Goal: Find specific page/section: Find specific page/section

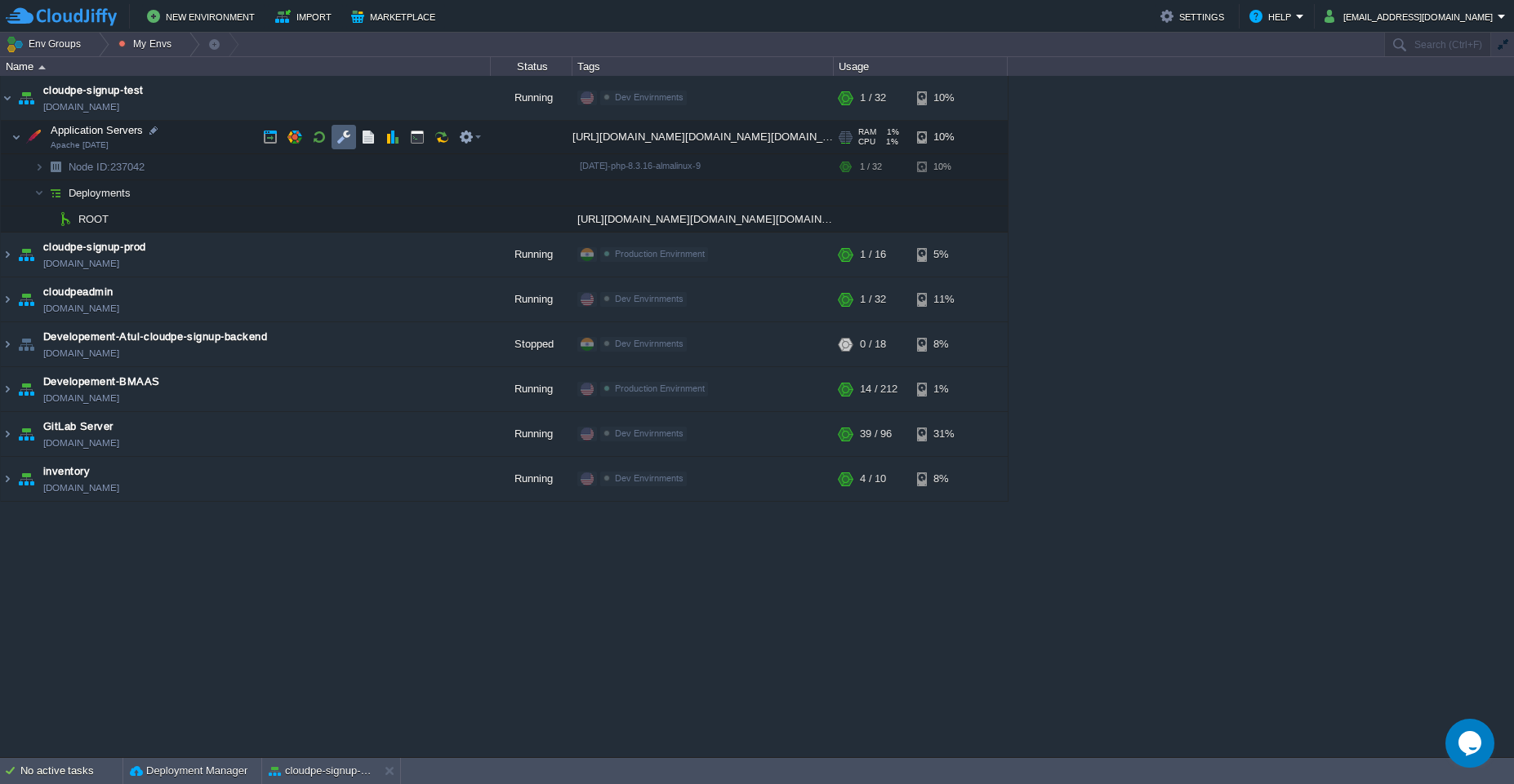
click at [341, 145] on td at bounding box center [343, 138] width 25 height 25
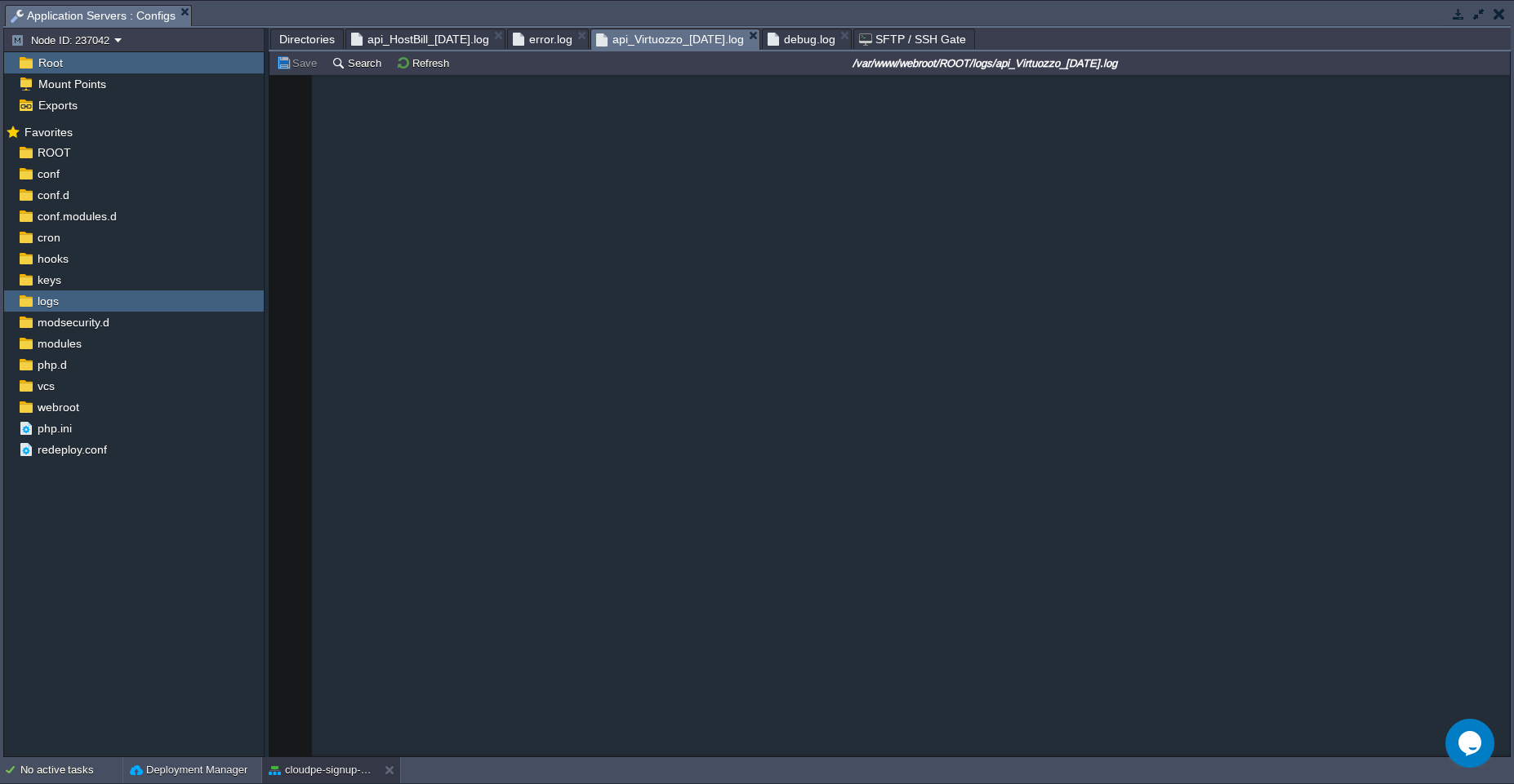
click at [297, 37] on span "Directories" at bounding box center [306, 40] width 55 height 20
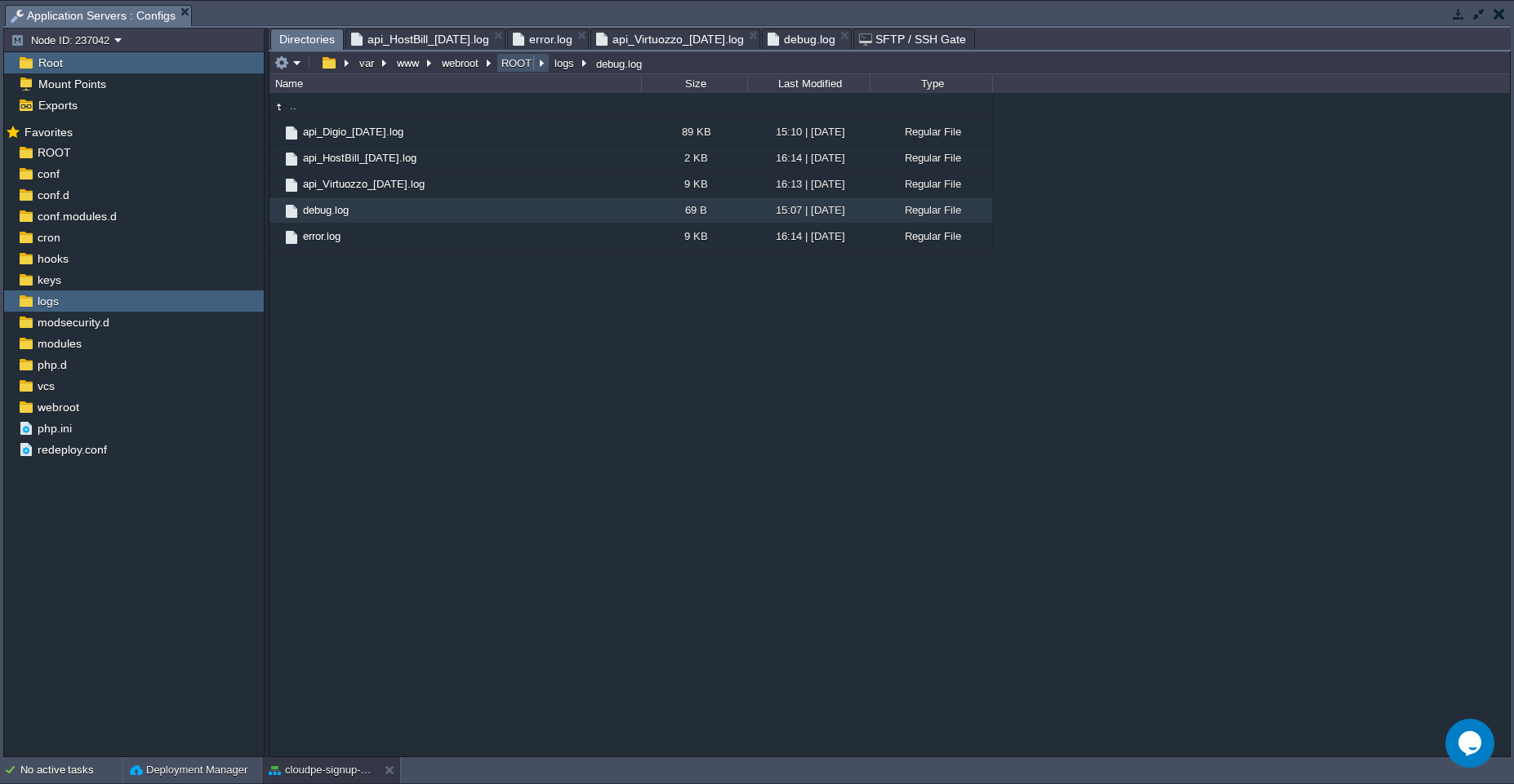
click at [510, 65] on button "ROOT" at bounding box center [517, 63] width 37 height 15
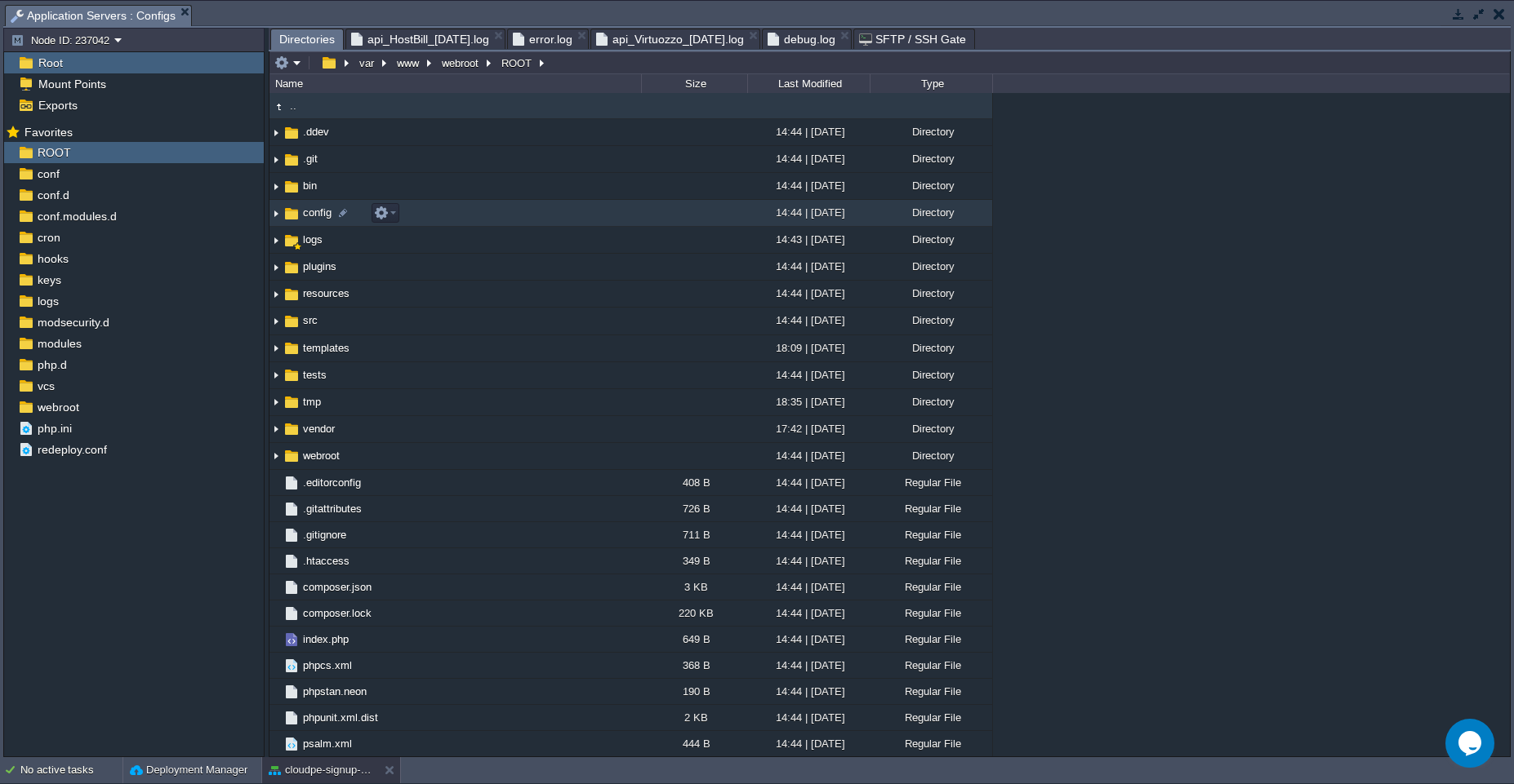
click at [408, 215] on td "config" at bounding box center [455, 213] width 371 height 27
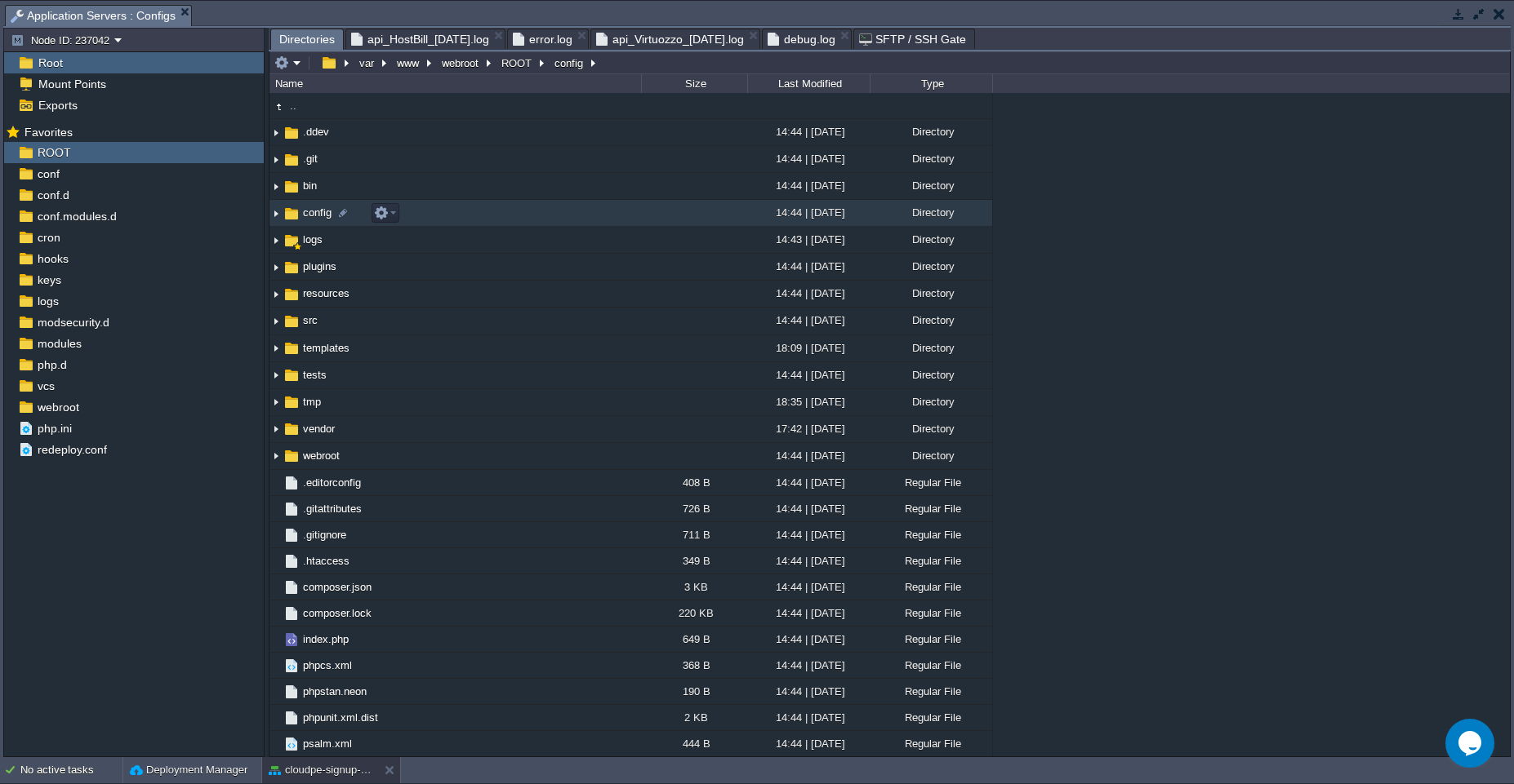
click at [408, 215] on td "config" at bounding box center [455, 213] width 371 height 27
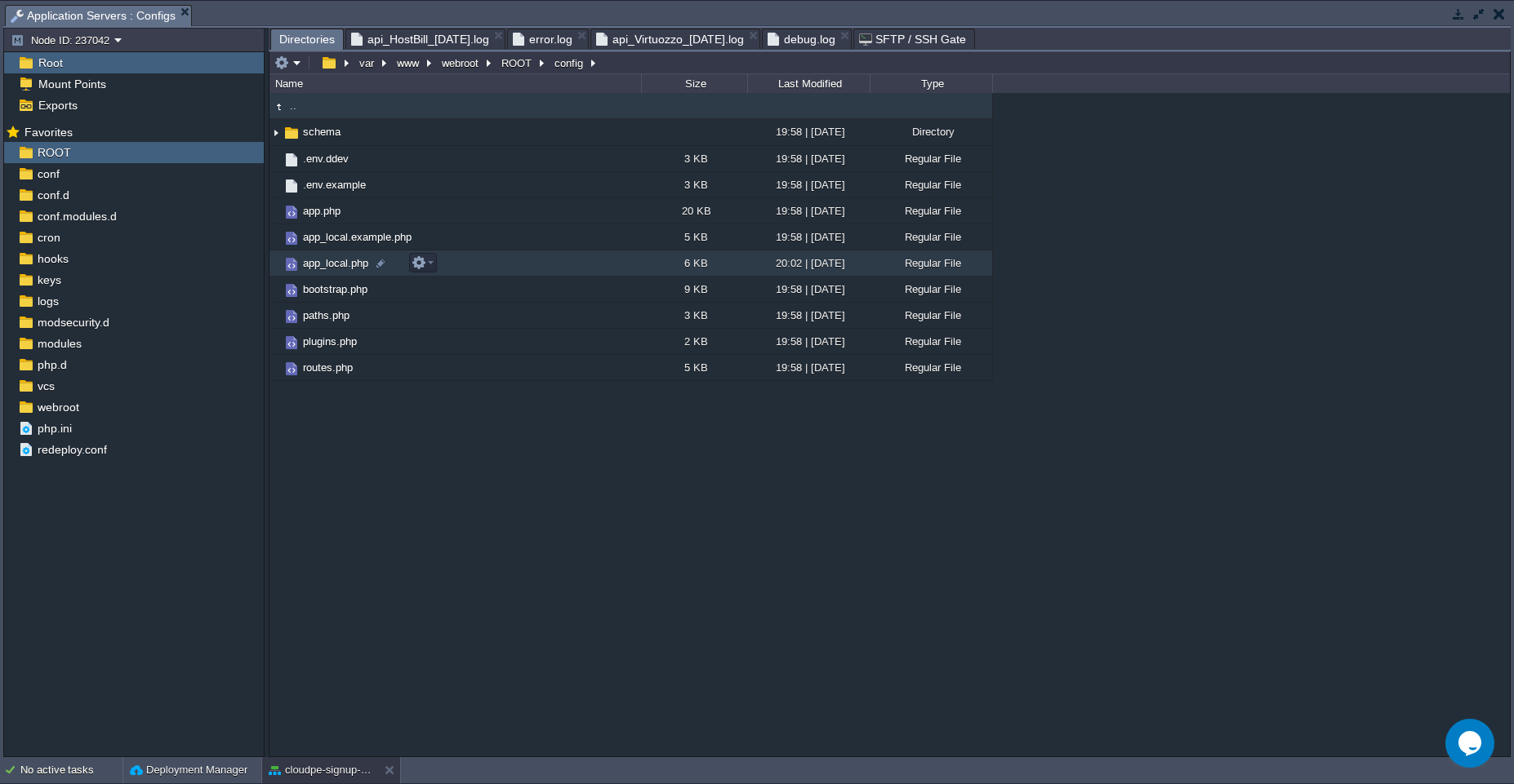
click at [517, 262] on td "app_local.php" at bounding box center [455, 264] width 371 height 26
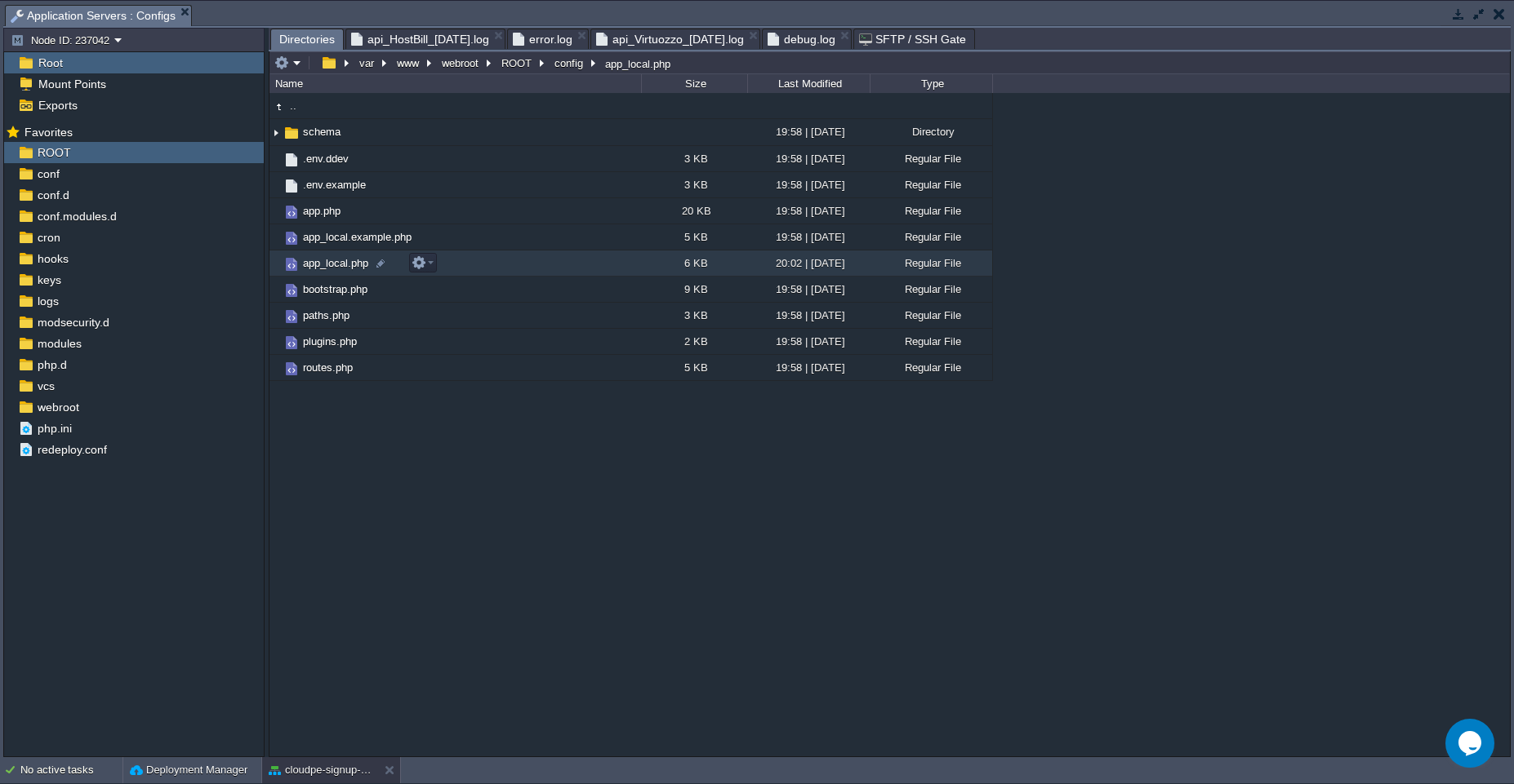
click at [517, 262] on td "app_local.php" at bounding box center [455, 264] width 371 height 26
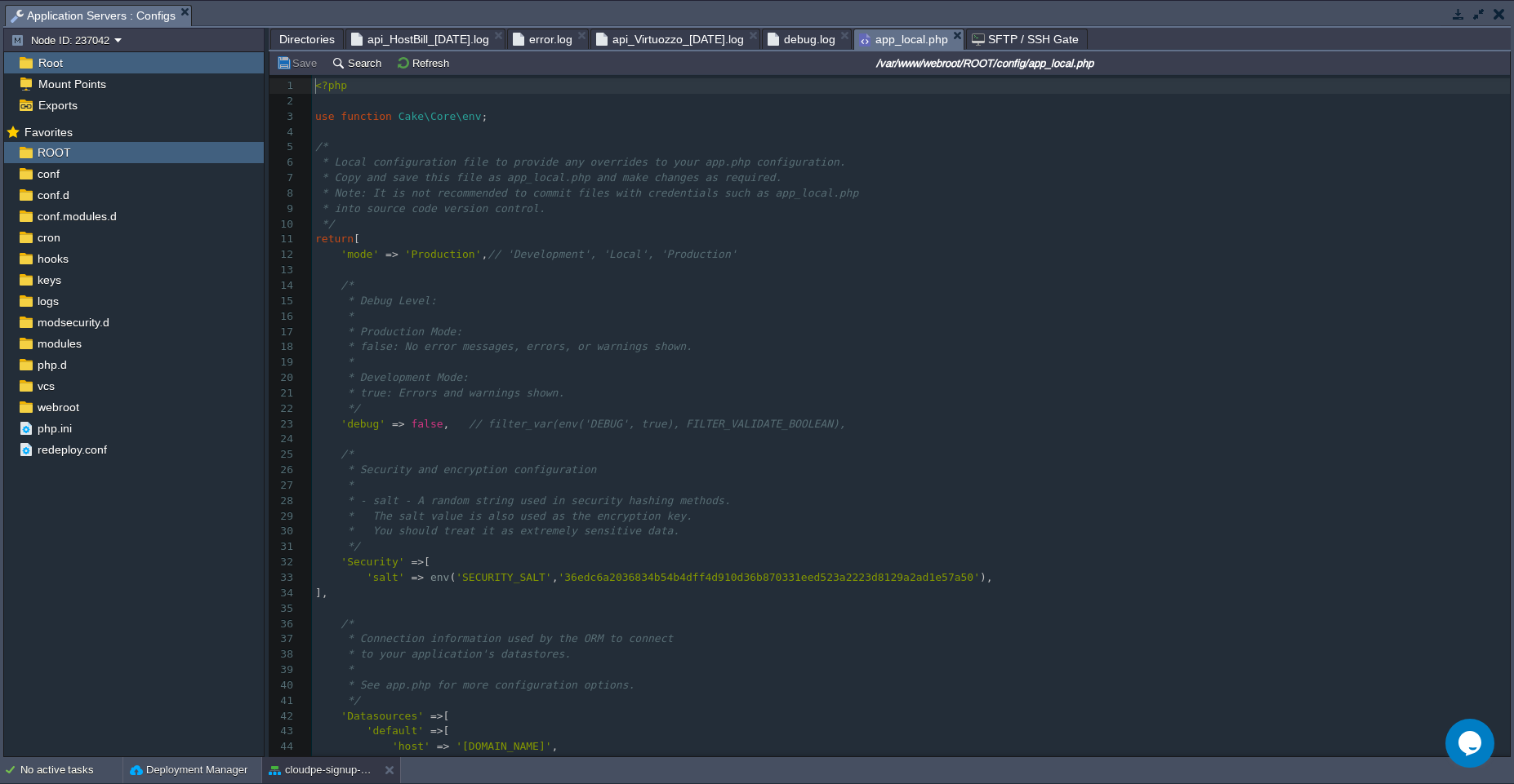
scroll to position [6, 0]
click at [869, 427] on pre "'debug' => false , // filter_var(env('DEBUG', true), FILTER_VALIDATE_BOOLEAN)," at bounding box center [911, 424] width 1198 height 16
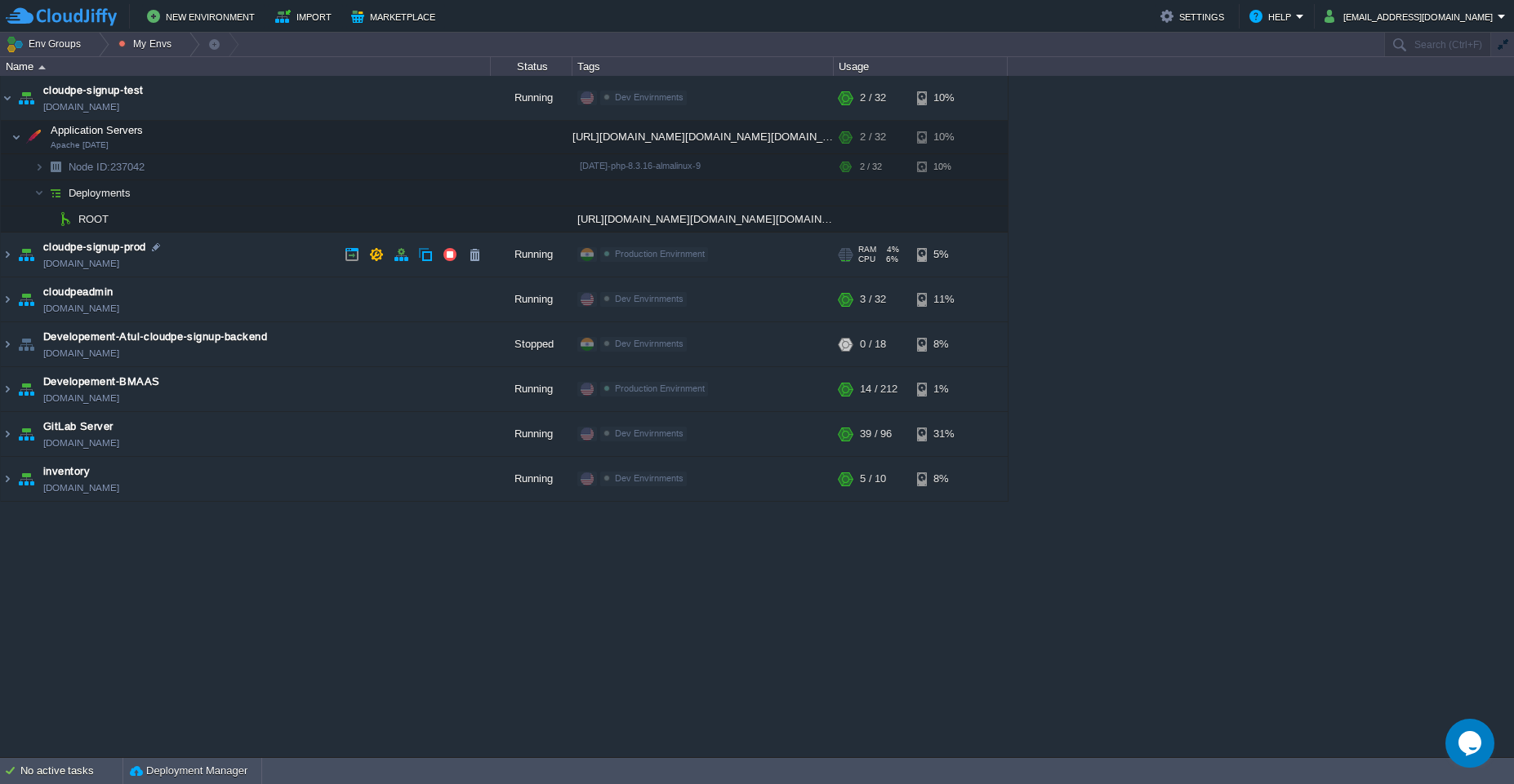
click at [242, 250] on td "cloudpe-signup-prod [DOMAIN_NAME]" at bounding box center [245, 254] width 490 height 45
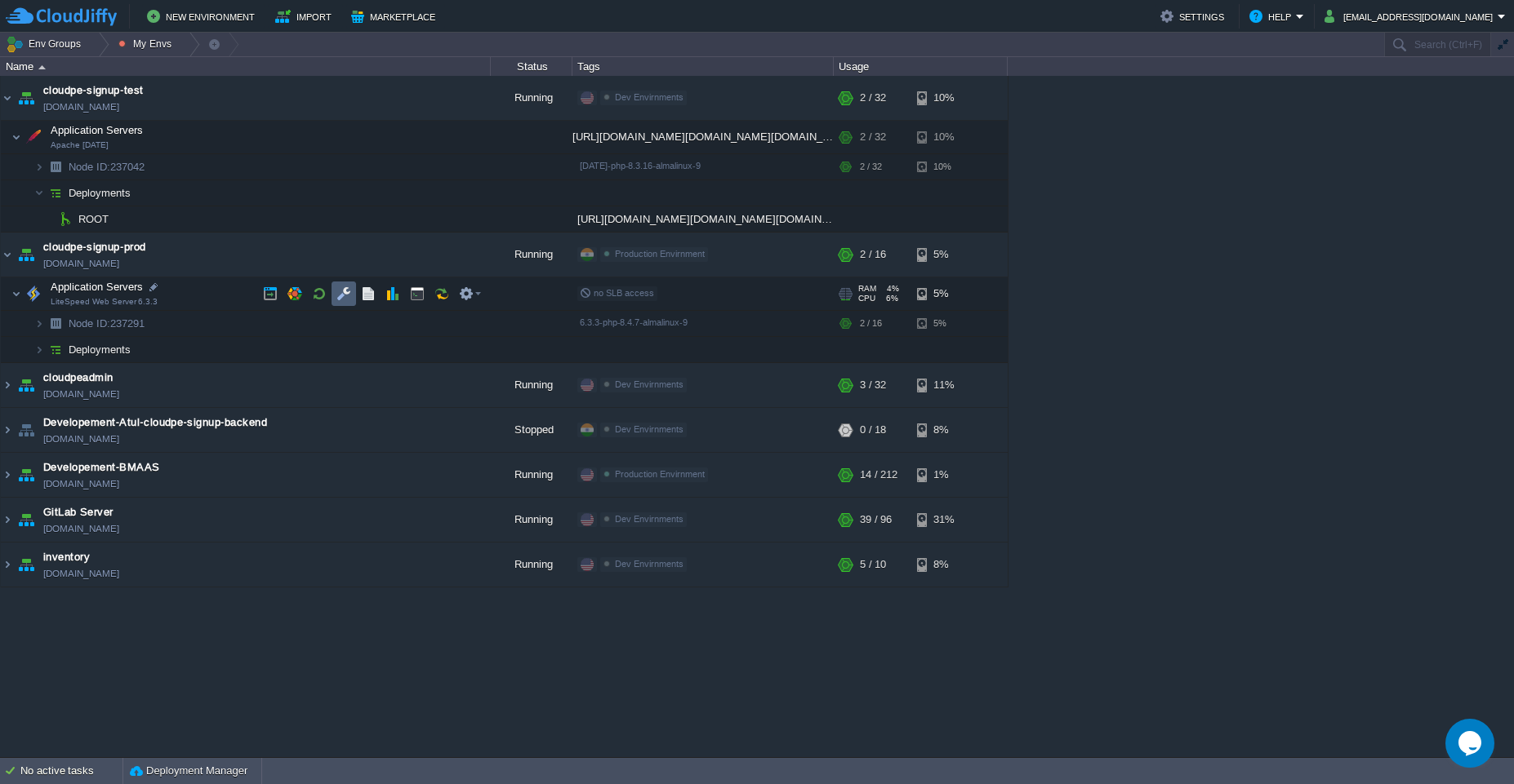
click at [346, 303] on td at bounding box center [343, 294] width 25 height 25
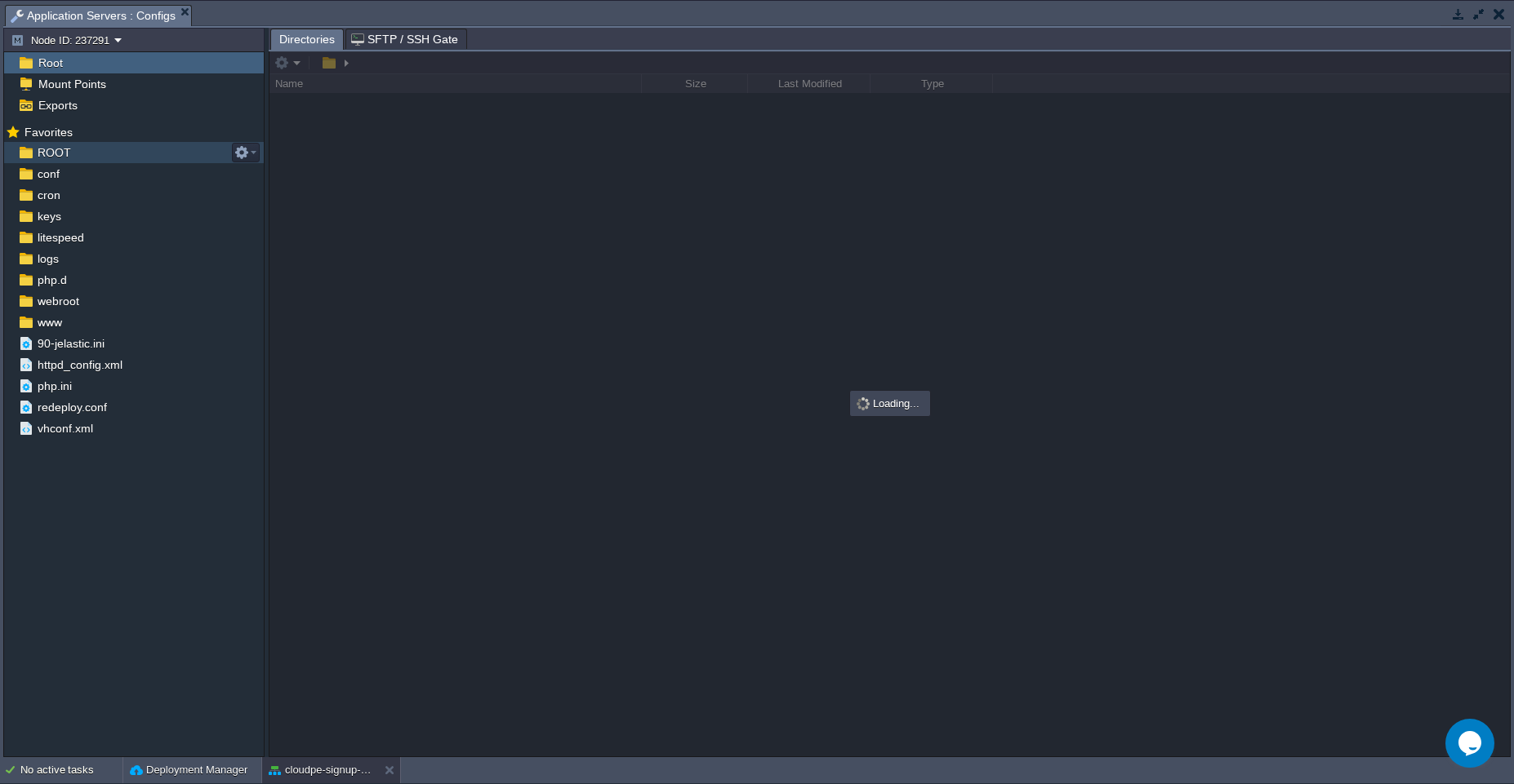
click at [48, 151] on span "ROOT" at bounding box center [54, 152] width 40 height 15
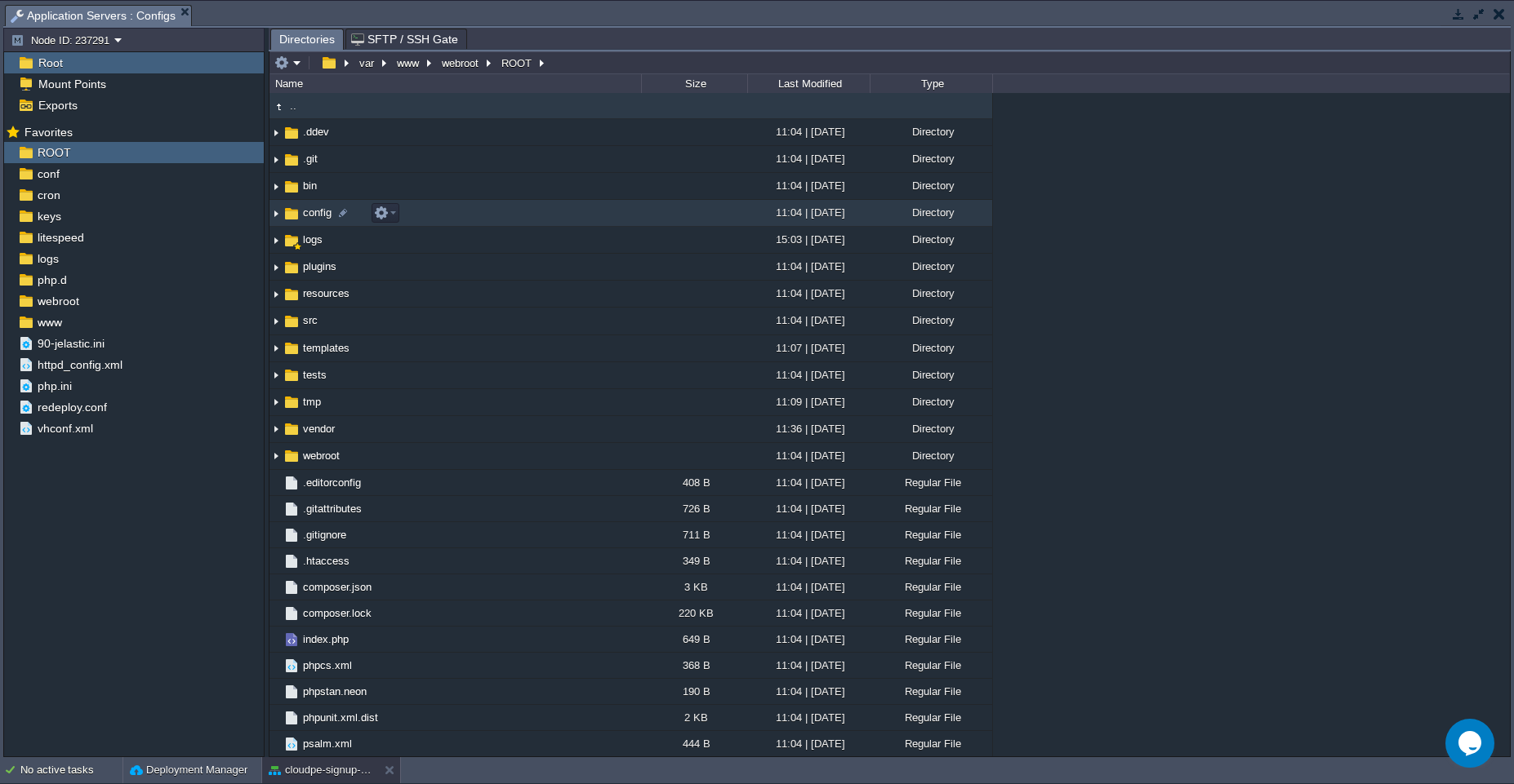
click at [532, 217] on td "config" at bounding box center [455, 213] width 371 height 27
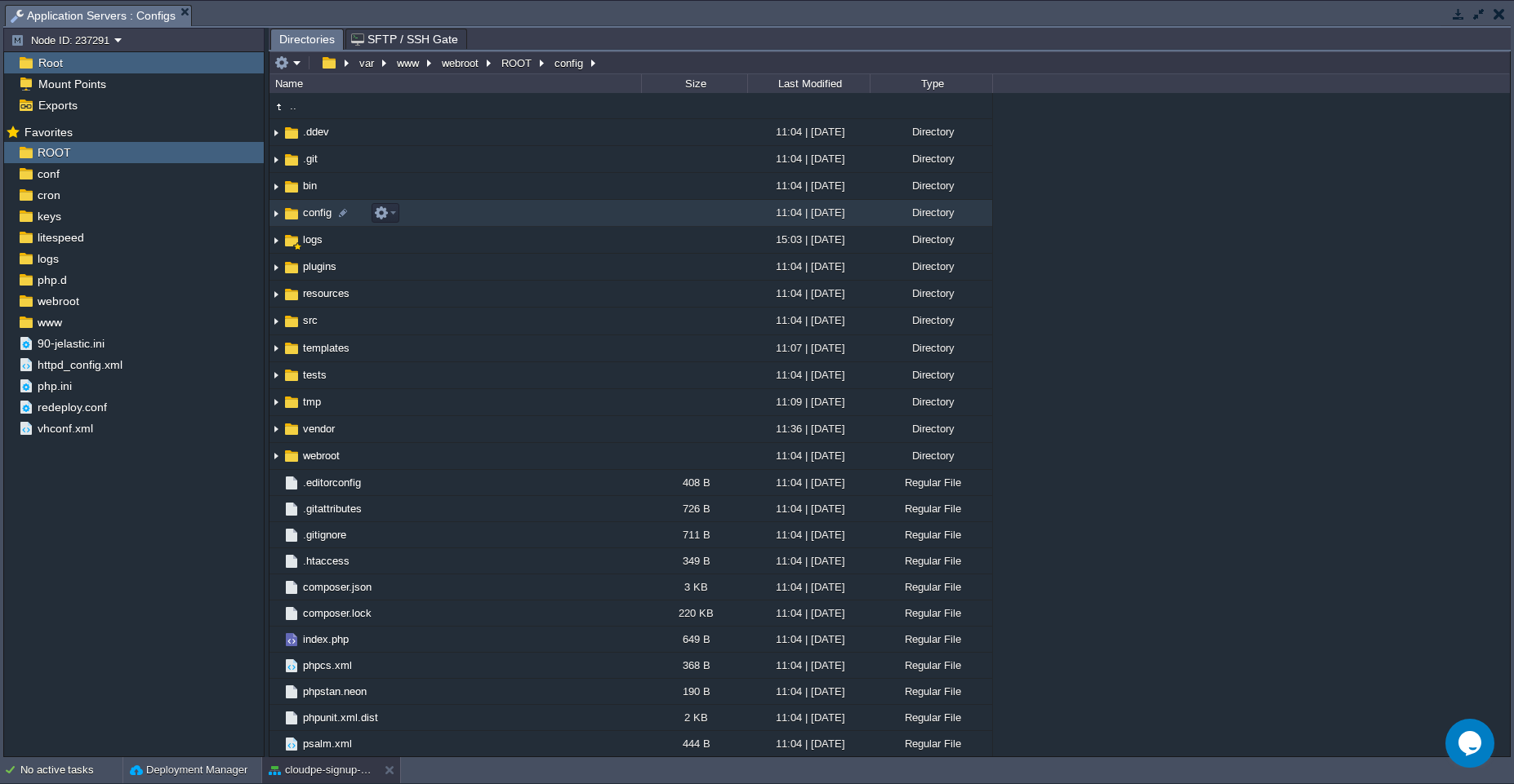
click at [532, 217] on td "config" at bounding box center [455, 213] width 371 height 27
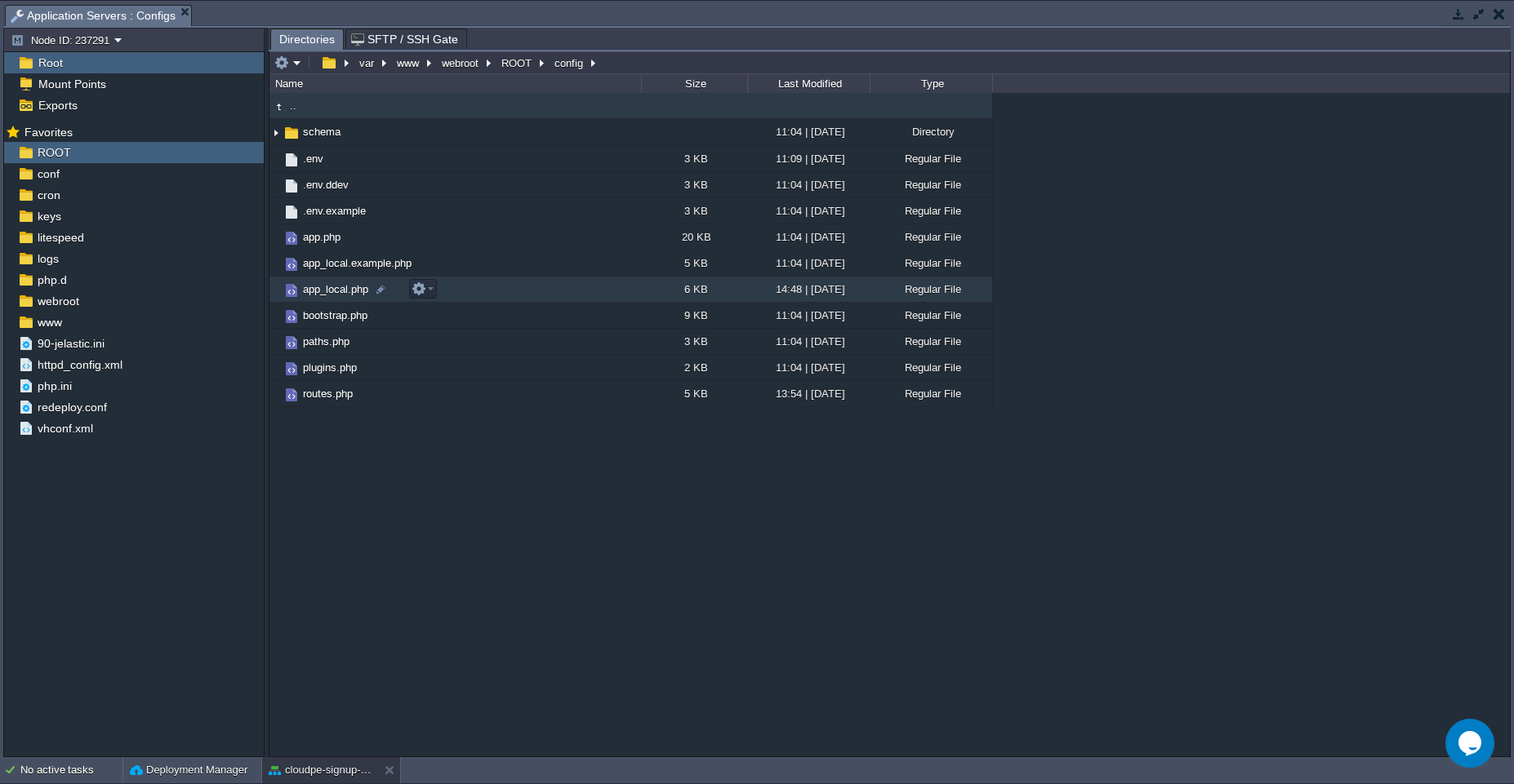
click at [558, 279] on td "app_local.php" at bounding box center [455, 290] width 371 height 26
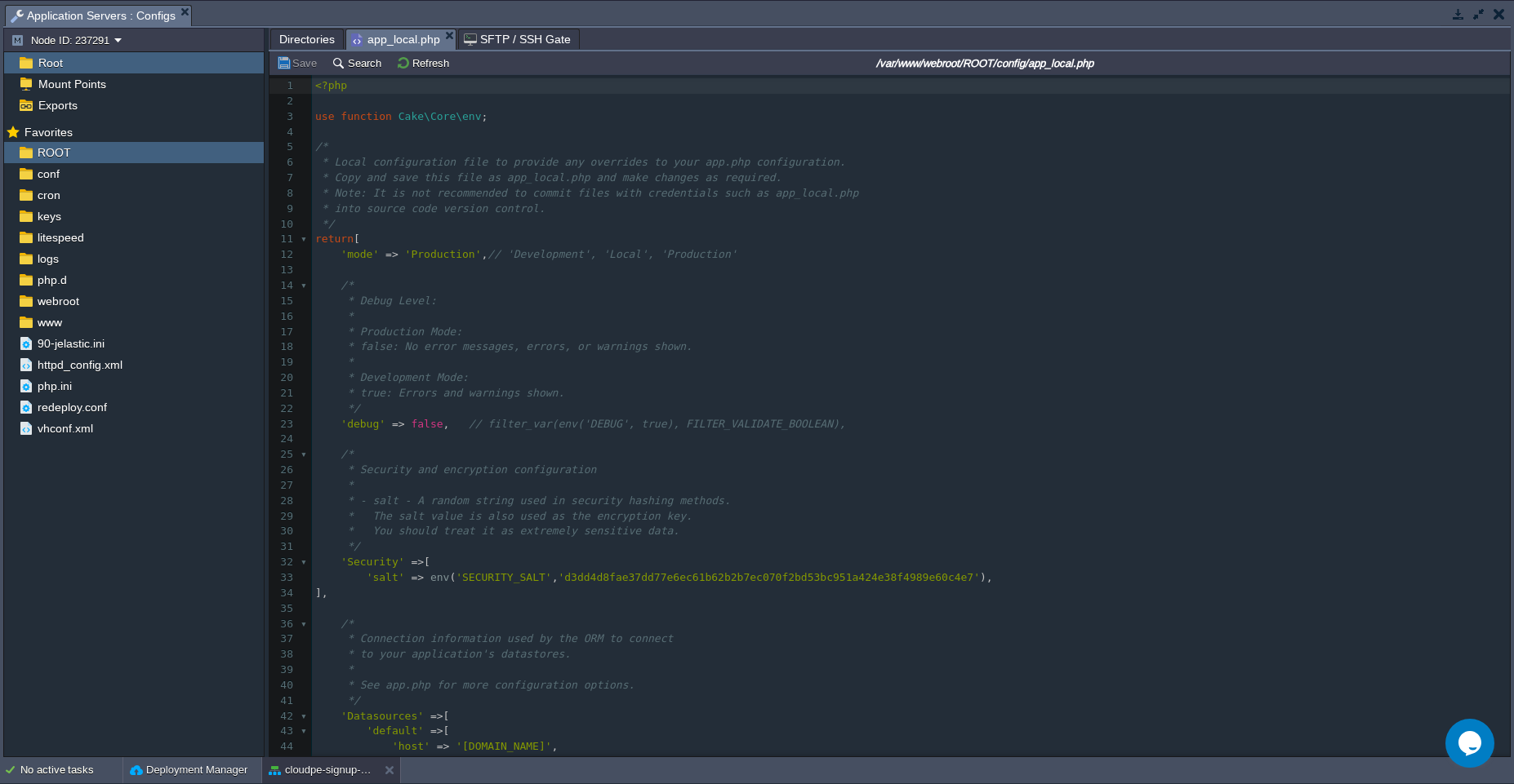
click at [871, 424] on pre "'debug' => false , // filter_var(env('DEBUG', true), FILTER_VALIDATE_BOOLEAN)," at bounding box center [911, 424] width 1198 height 16
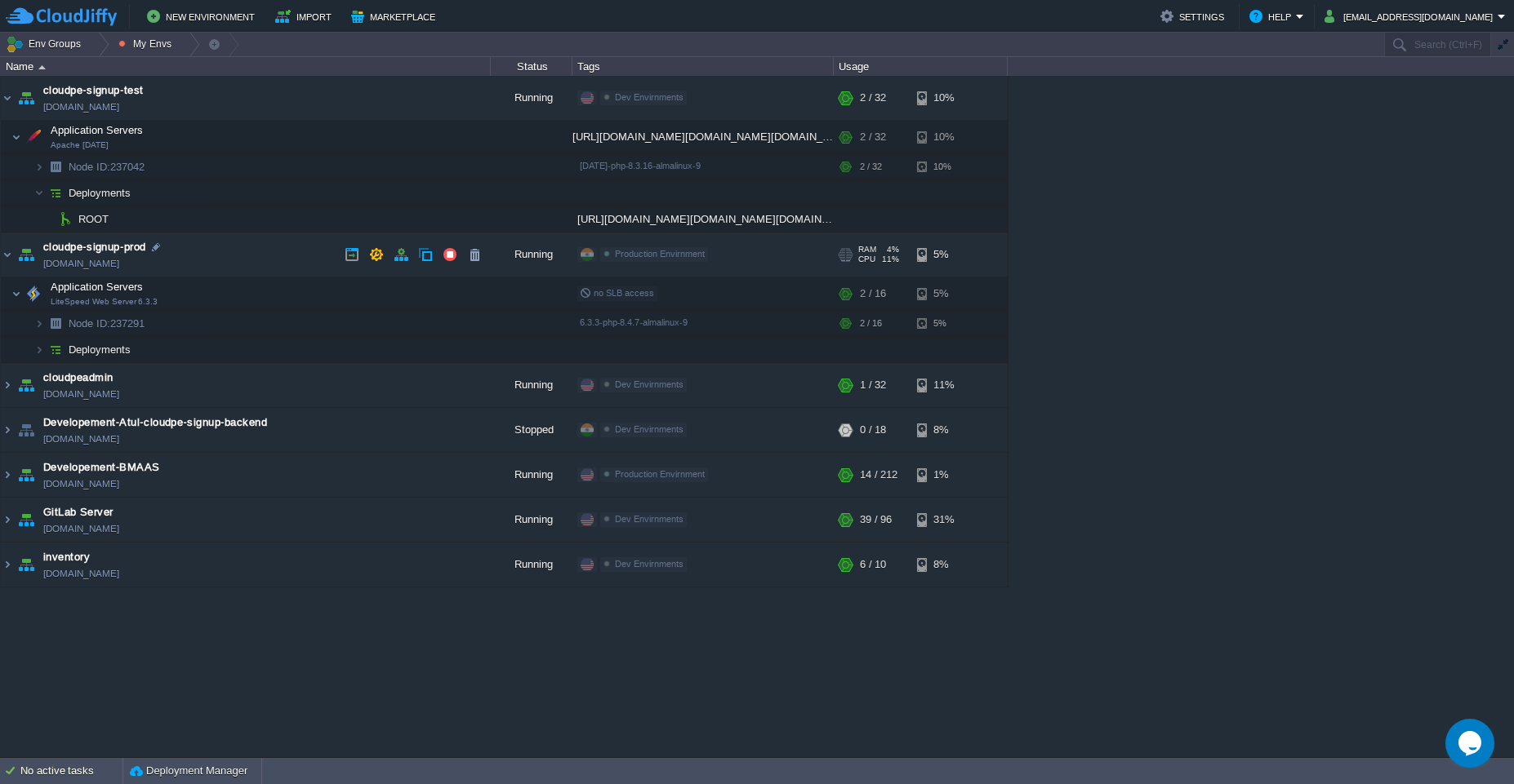
click at [325, 244] on td "cloudpe-signup-prod [DOMAIN_NAME]" at bounding box center [245, 254] width 490 height 45
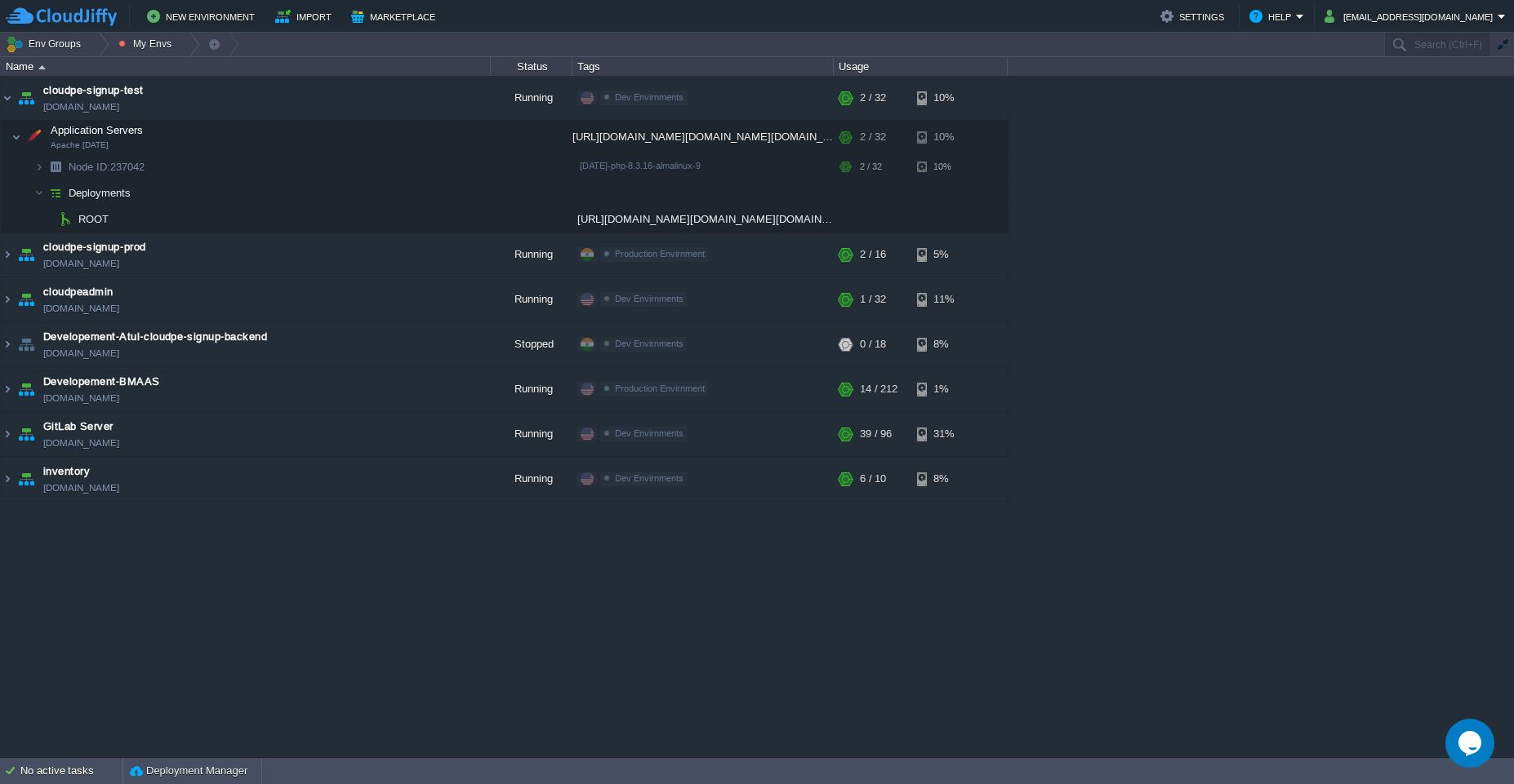
click at [1133, 528] on div "cloudpe website -developemeny environment [DOMAIN_NAME] Running [PERSON_NAME] +…" at bounding box center [757, 417] width 1514 height 682
click at [418, 227] on td at bounding box center [426, 219] width 25 height 25
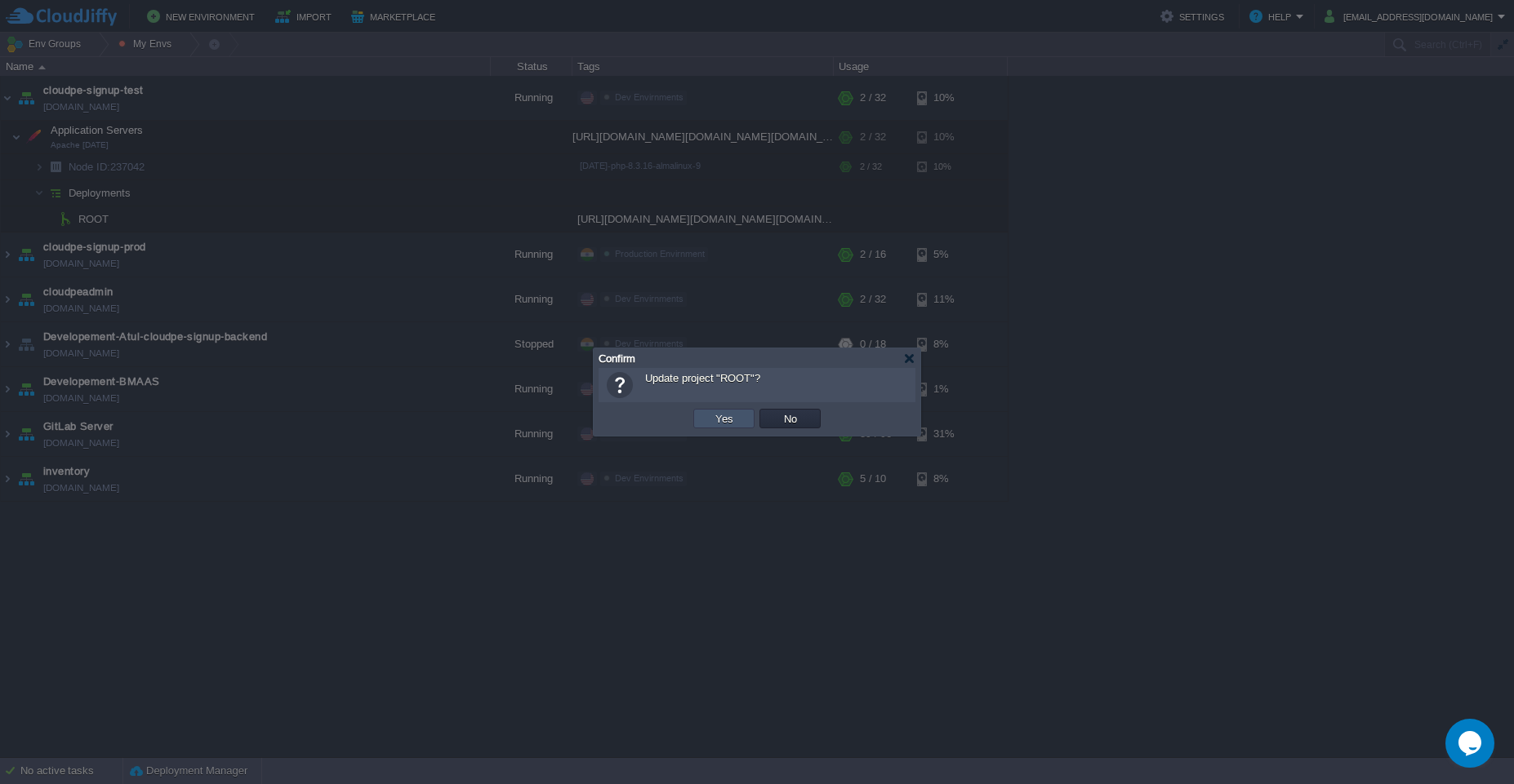
click at [731, 420] on button "Yes" at bounding box center [724, 419] width 28 height 15
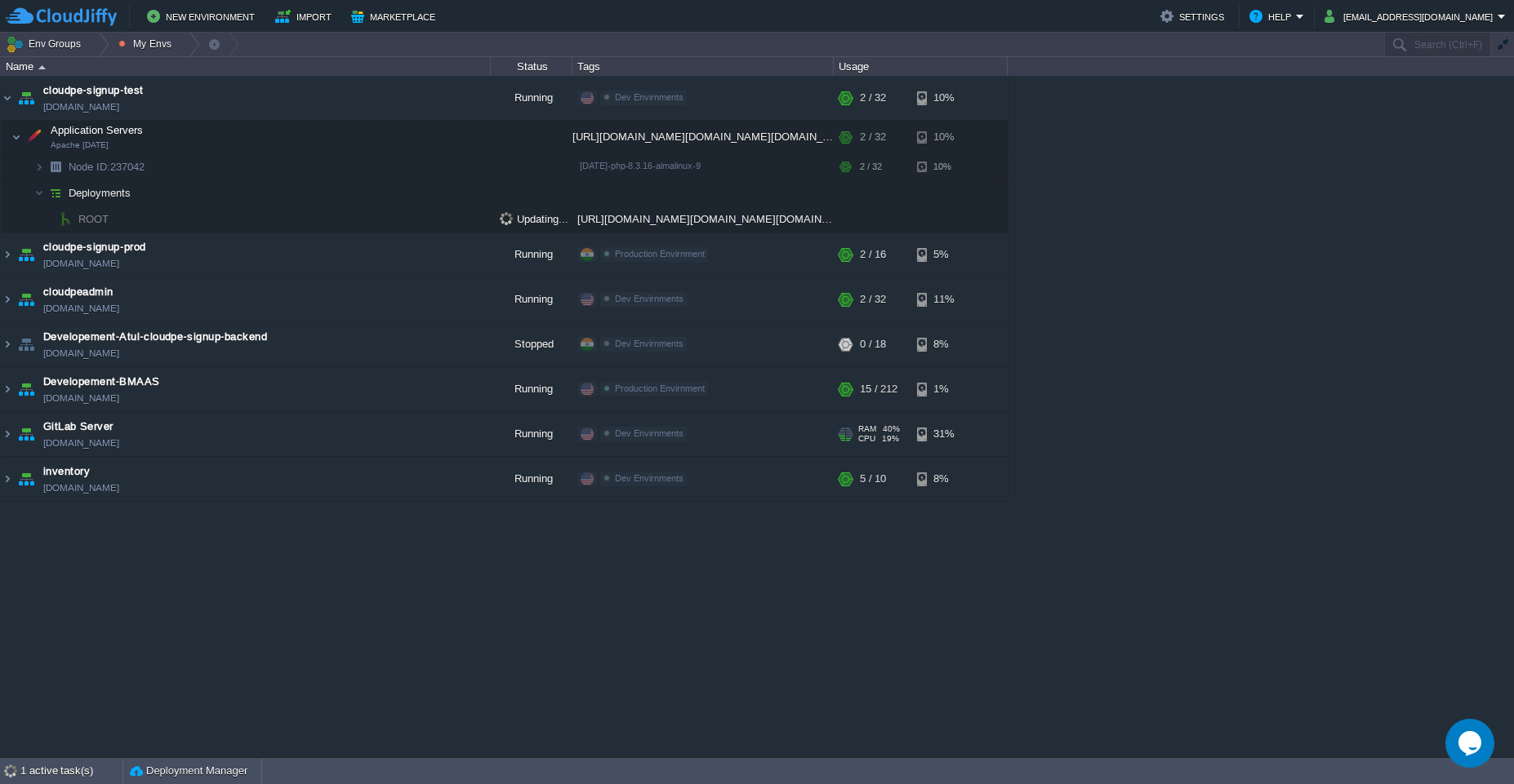
click at [731, 420] on div "Dev Envirnments Edit" at bounding box center [703, 436] width 255 height 46
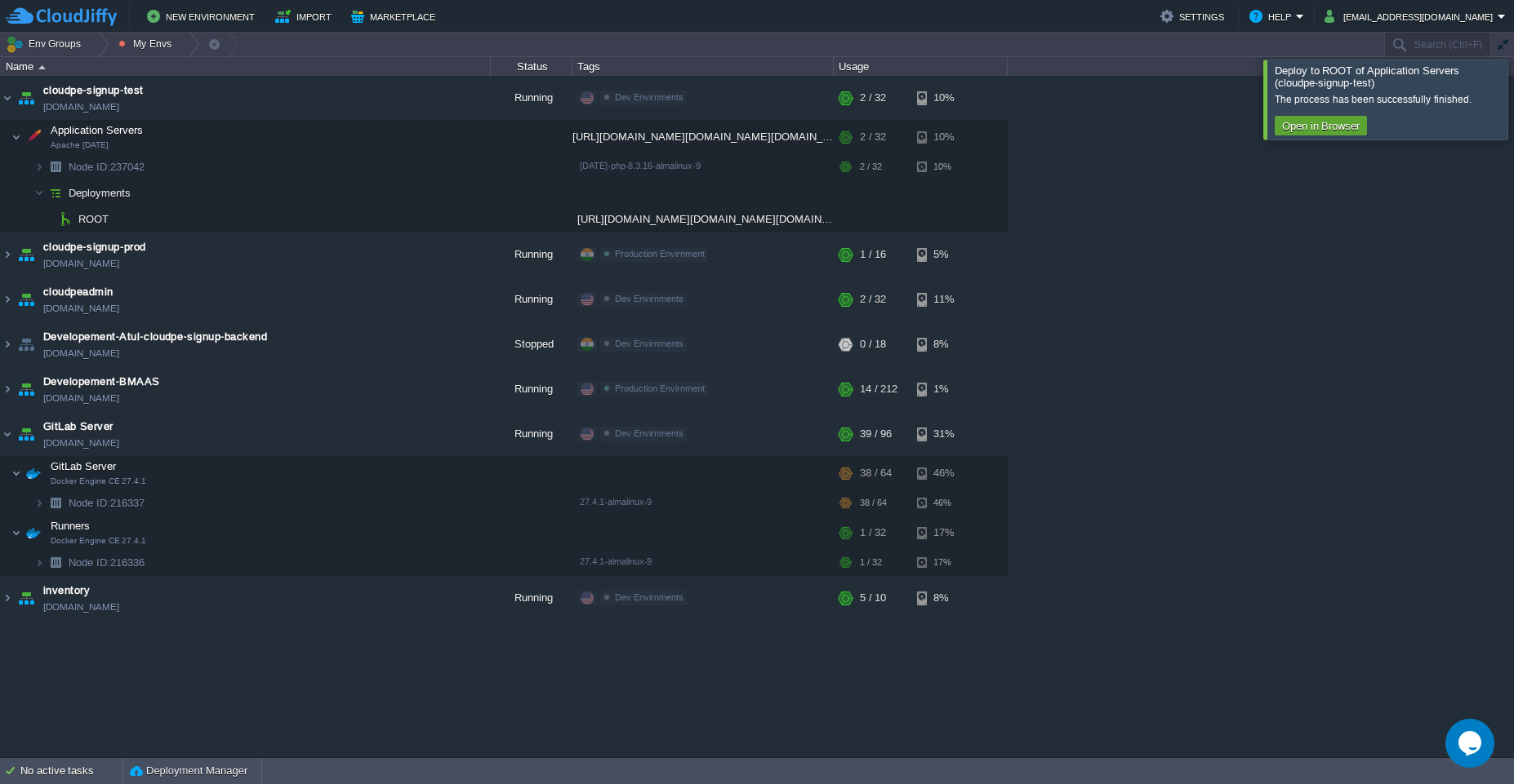
click at [1513, 110] on div at bounding box center [1533, 99] width 0 height 79
